Goal: Task Accomplishment & Management: Complete application form

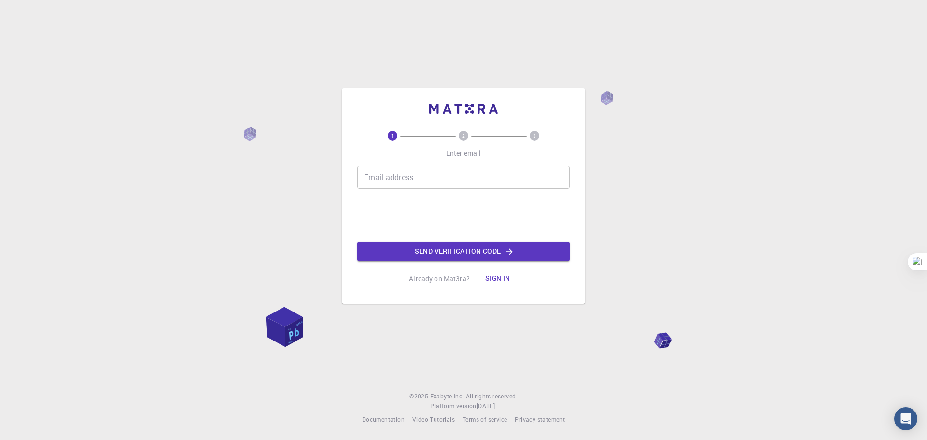
click at [419, 174] on input "Email address" at bounding box center [463, 177] width 212 height 23
click at [419, 179] on input "Email address" at bounding box center [463, 177] width 212 height 23
type input "[EMAIL_ADDRESS][DOMAIN_NAME]"
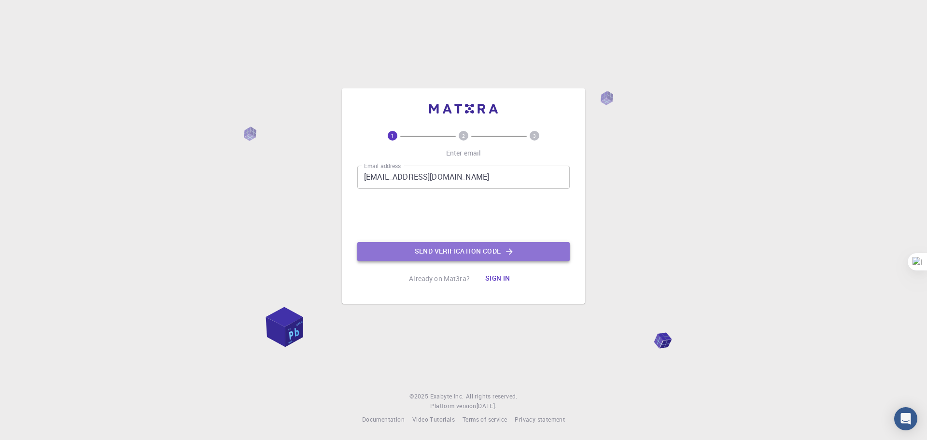
click at [433, 252] on button "Send verification code" at bounding box center [463, 251] width 212 height 19
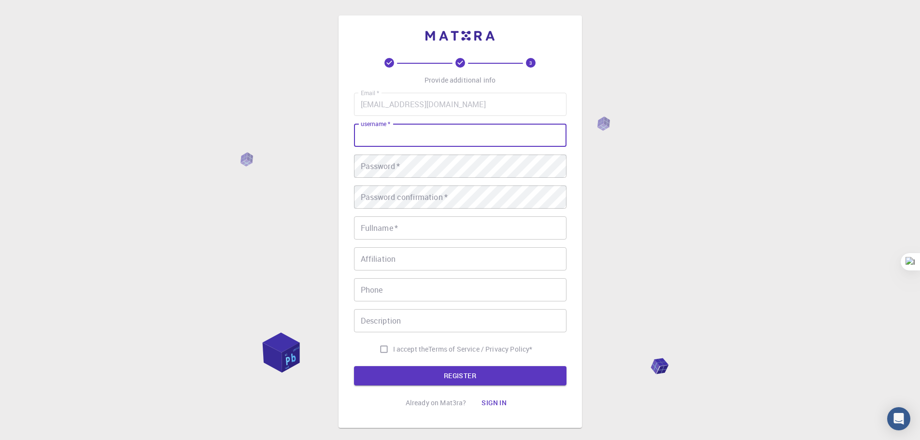
click at [447, 138] on input "username   *" at bounding box center [460, 135] width 212 height 23
type input "g00fy"
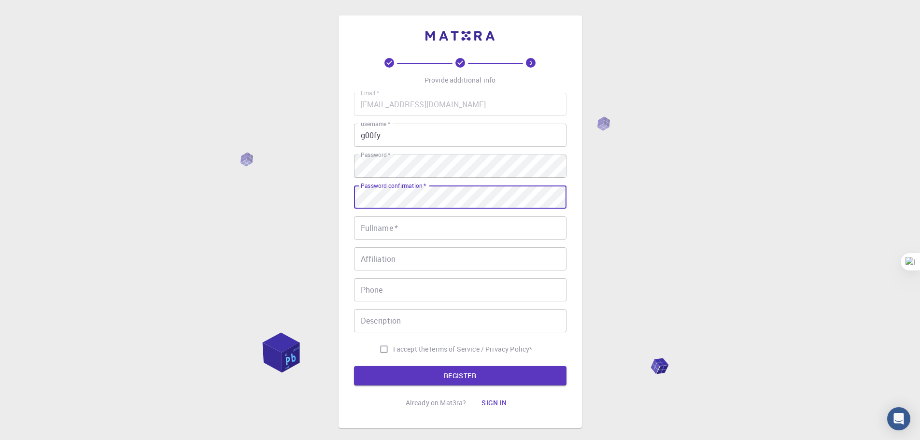
click at [441, 230] on input "Fullname   *" at bounding box center [460, 227] width 212 height 23
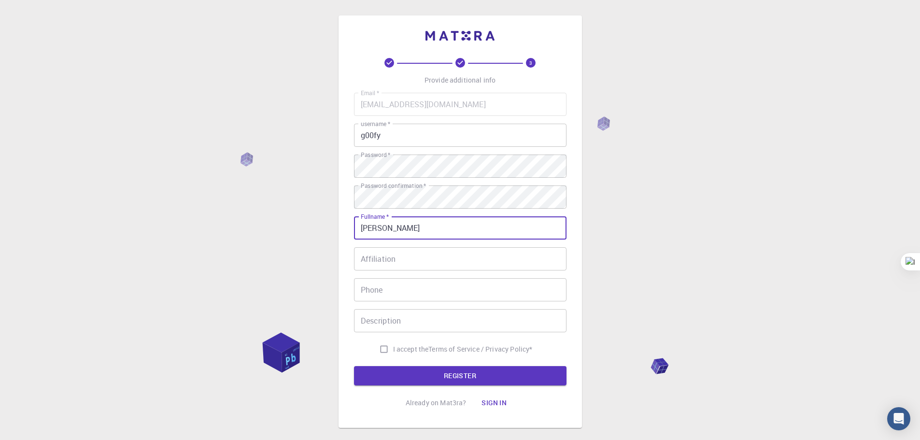
type input "[PERSON_NAME]"
click at [416, 348] on span "I accept the" at bounding box center [411, 349] width 36 height 10
click at [393, 348] on input "I accept the Terms of Service / Privacy Policy *" at bounding box center [384, 349] width 18 height 18
checkbox input "true"
click at [417, 375] on button "REGISTER" at bounding box center [460, 375] width 212 height 19
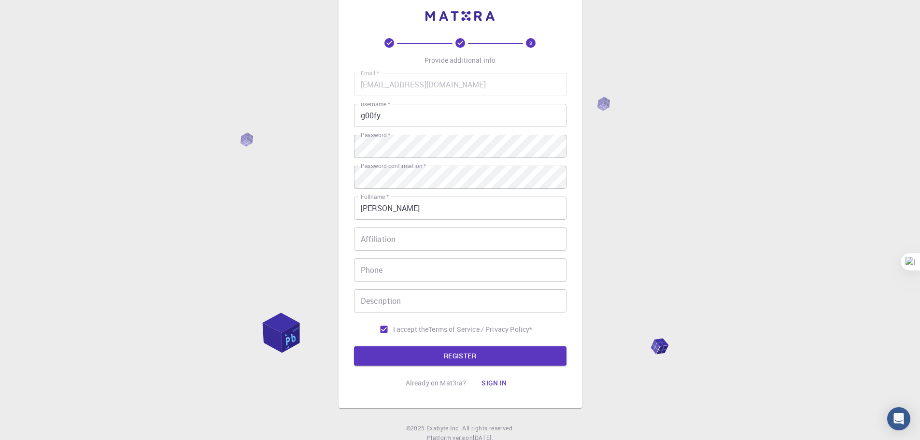
scroll to position [52, 0]
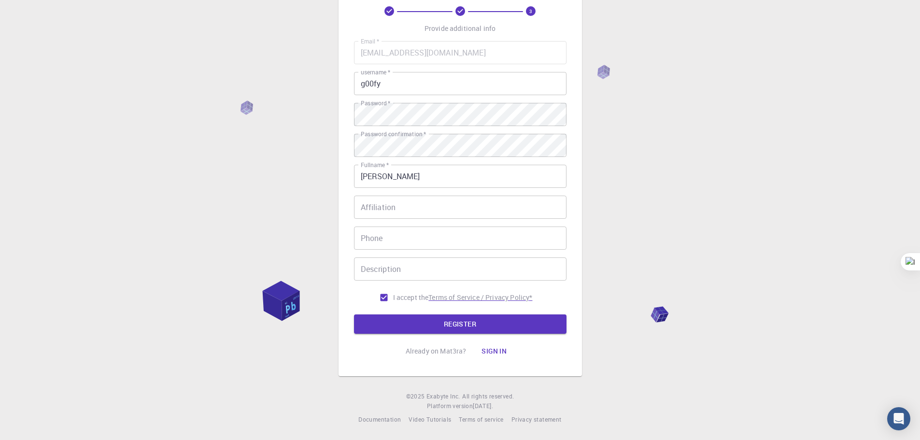
drag, startPoint x: 432, startPoint y: 331, endPoint x: 435, endPoint y: 301, distance: 30.1
click at [432, 331] on button "REGISTER" at bounding box center [460, 323] width 212 height 19
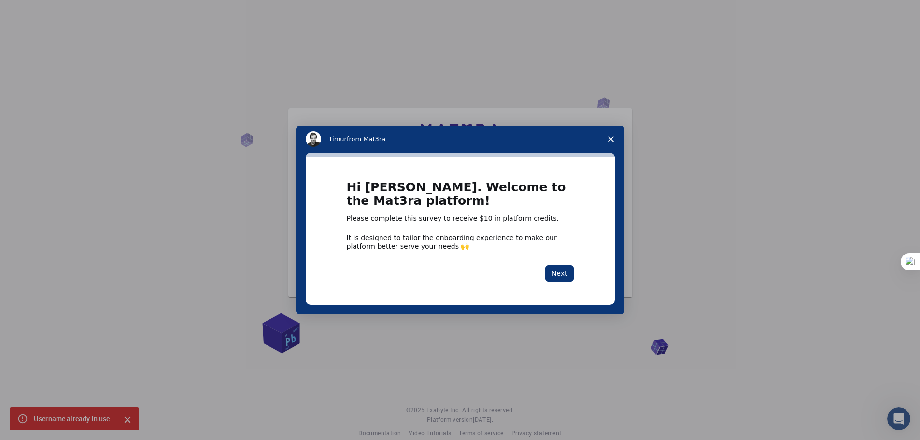
click at [608, 136] on icon "Close survey" at bounding box center [611, 139] width 6 height 6
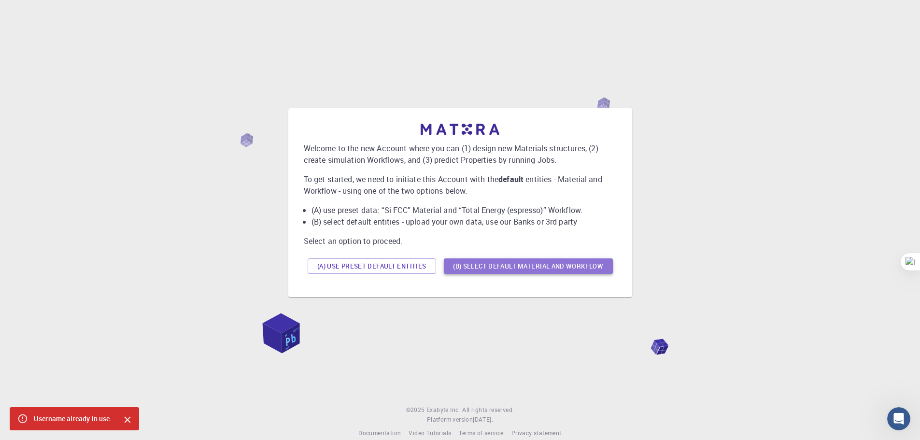
click at [493, 272] on button "(B) Select default material and workflow" at bounding box center [528, 265] width 169 height 15
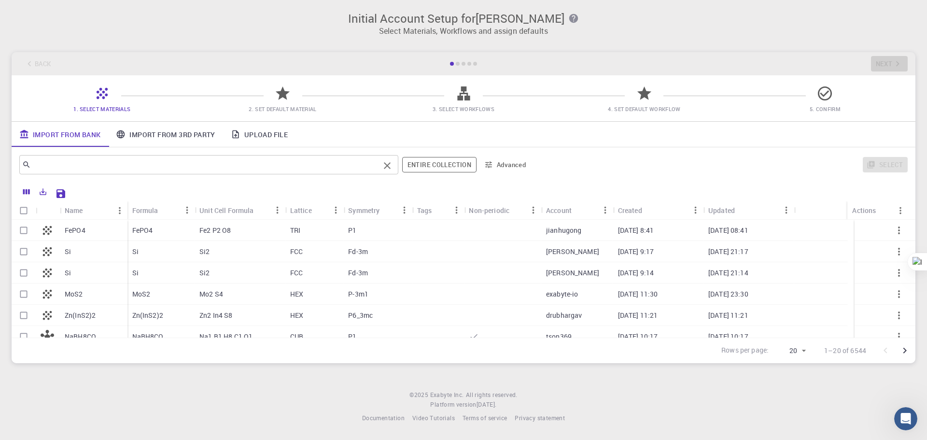
click at [218, 156] on div "​" at bounding box center [208, 164] width 379 height 19
